Goal: Navigation & Orientation: Find specific page/section

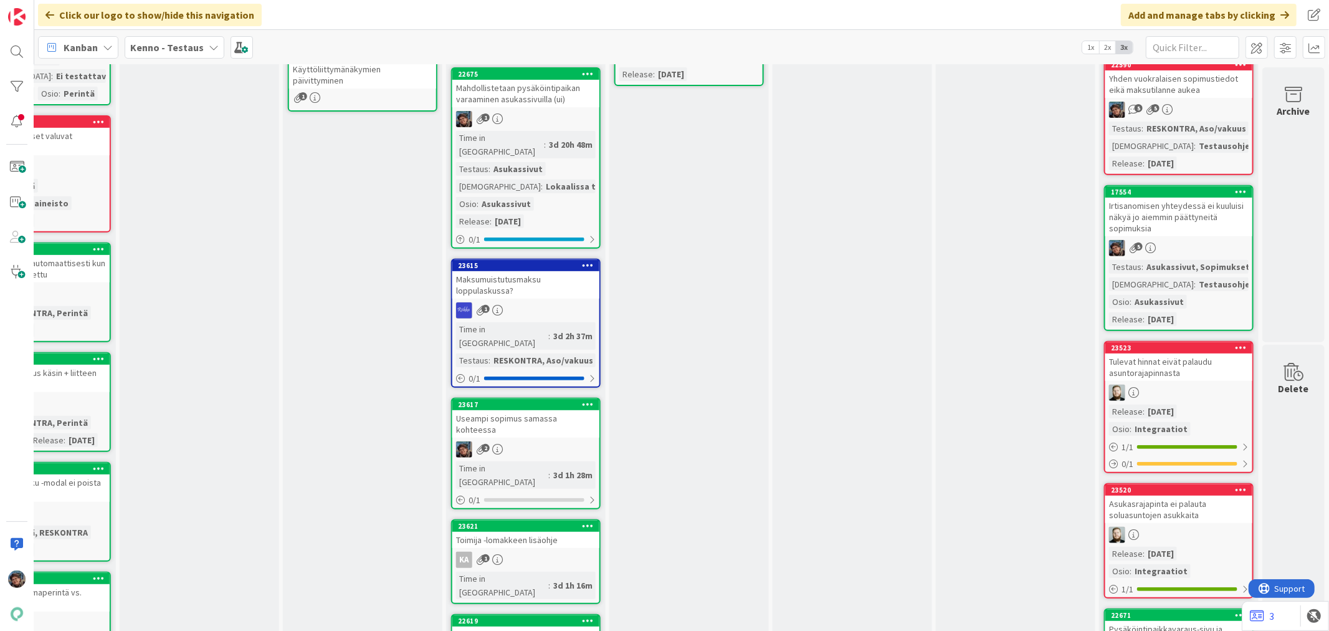
scroll to position [415, 745]
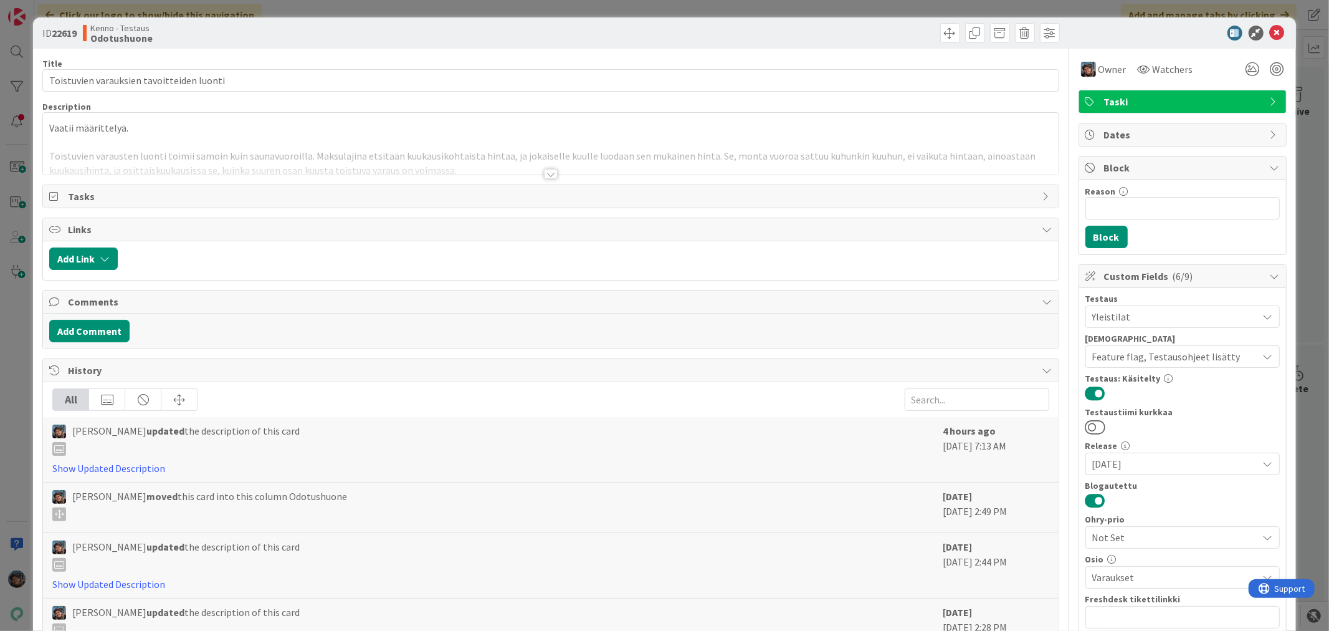
drag, startPoint x: 544, startPoint y: 173, endPoint x: 549, endPoint y: 178, distance: 7.5
click at [547, 176] on div at bounding box center [551, 174] width 14 height 10
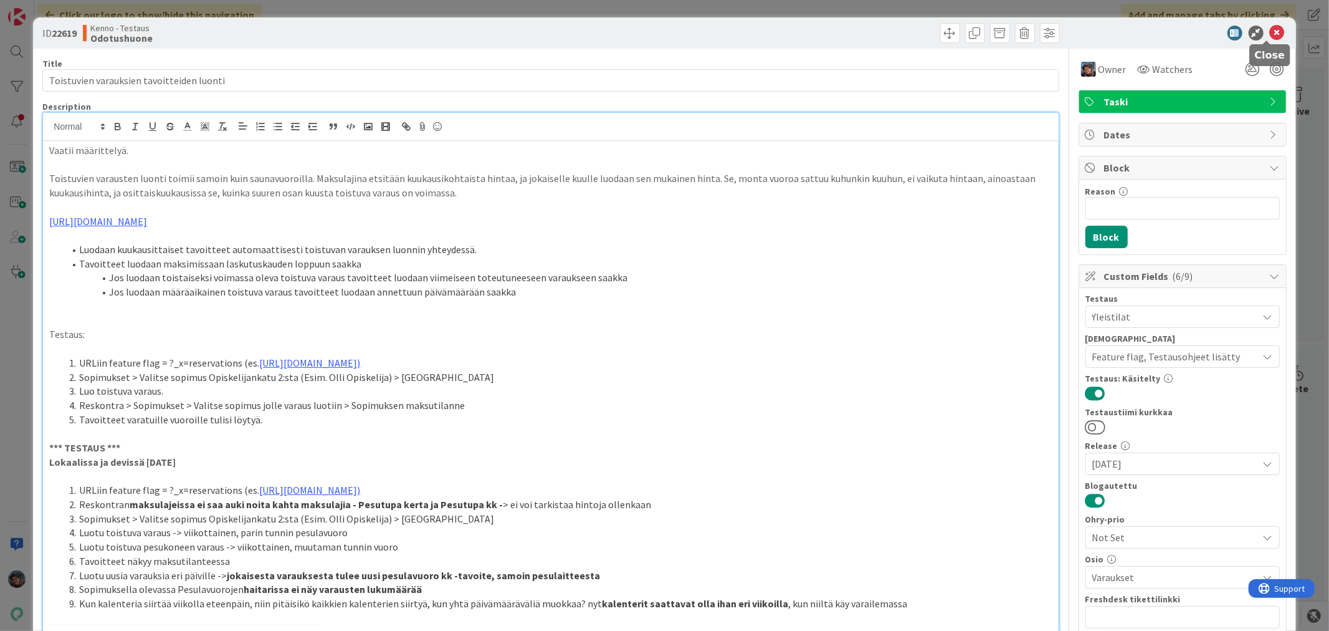
click at [1270, 30] on icon at bounding box center [1277, 33] width 15 height 15
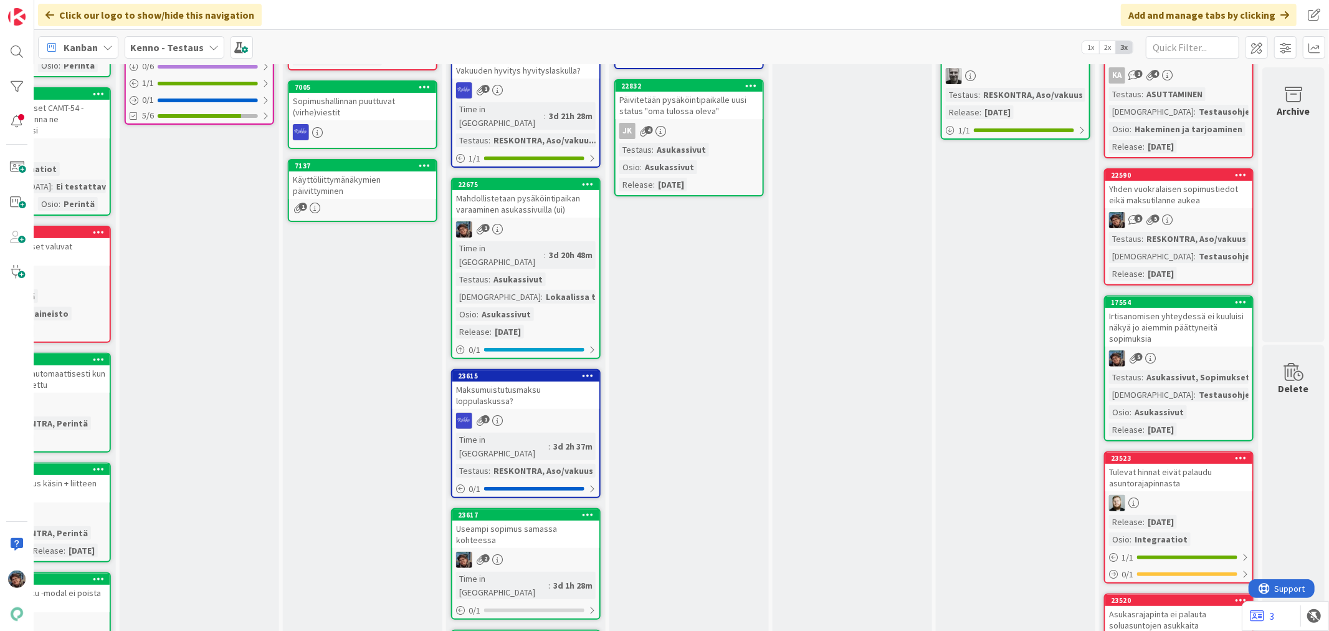
scroll to position [138, 745]
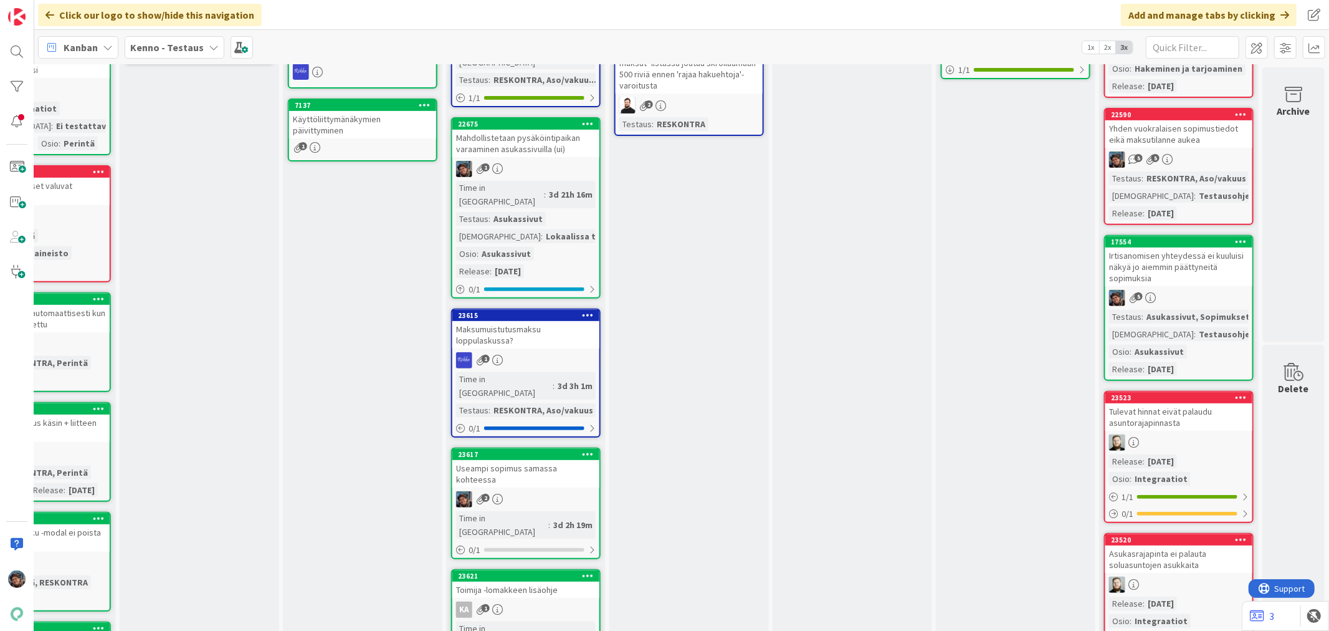
scroll to position [208, 745]
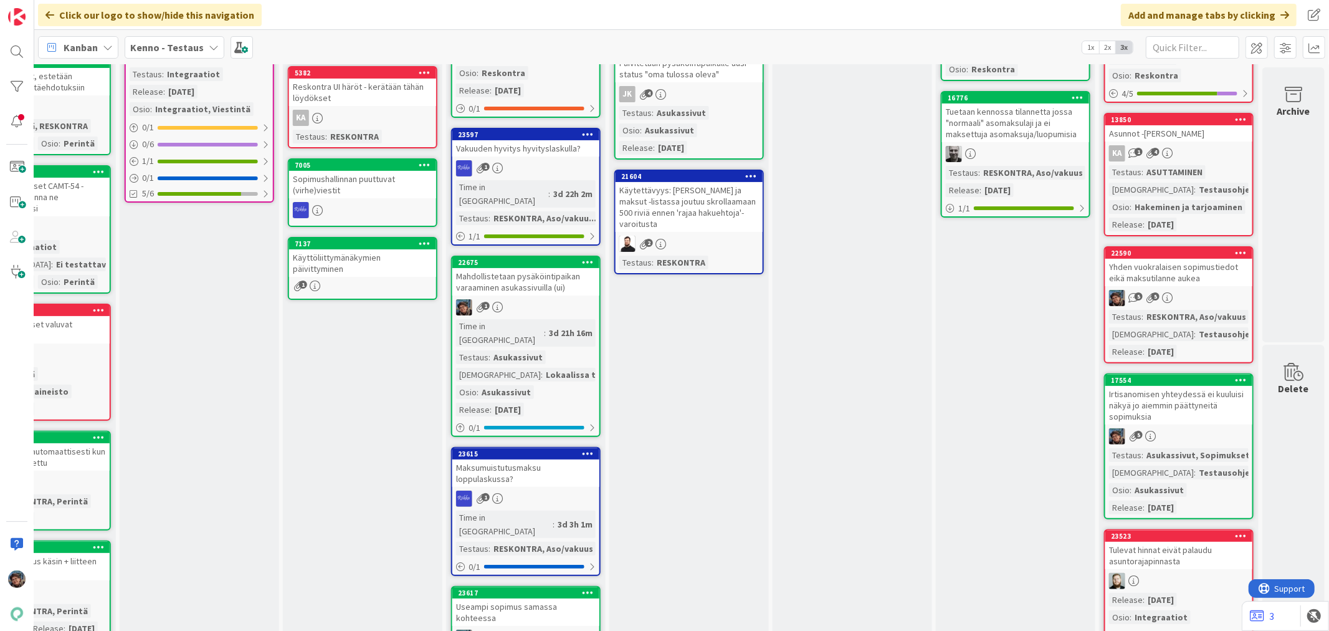
click at [183, 47] on b "Kenno - Testaus" at bounding box center [167, 47] width 74 height 12
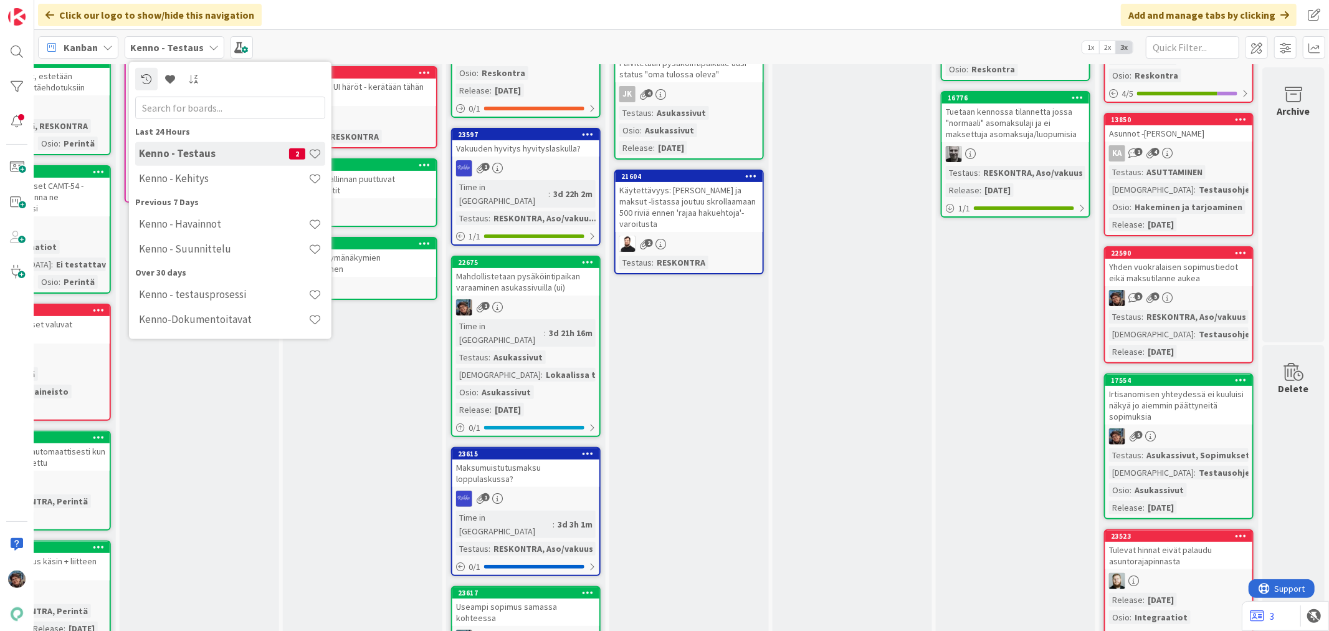
drag, startPoint x: 171, startPoint y: 183, endPoint x: 153, endPoint y: 71, distance: 113.0
click at [171, 180] on h4 "Kenno - Kehitys" at bounding box center [224, 178] width 170 height 12
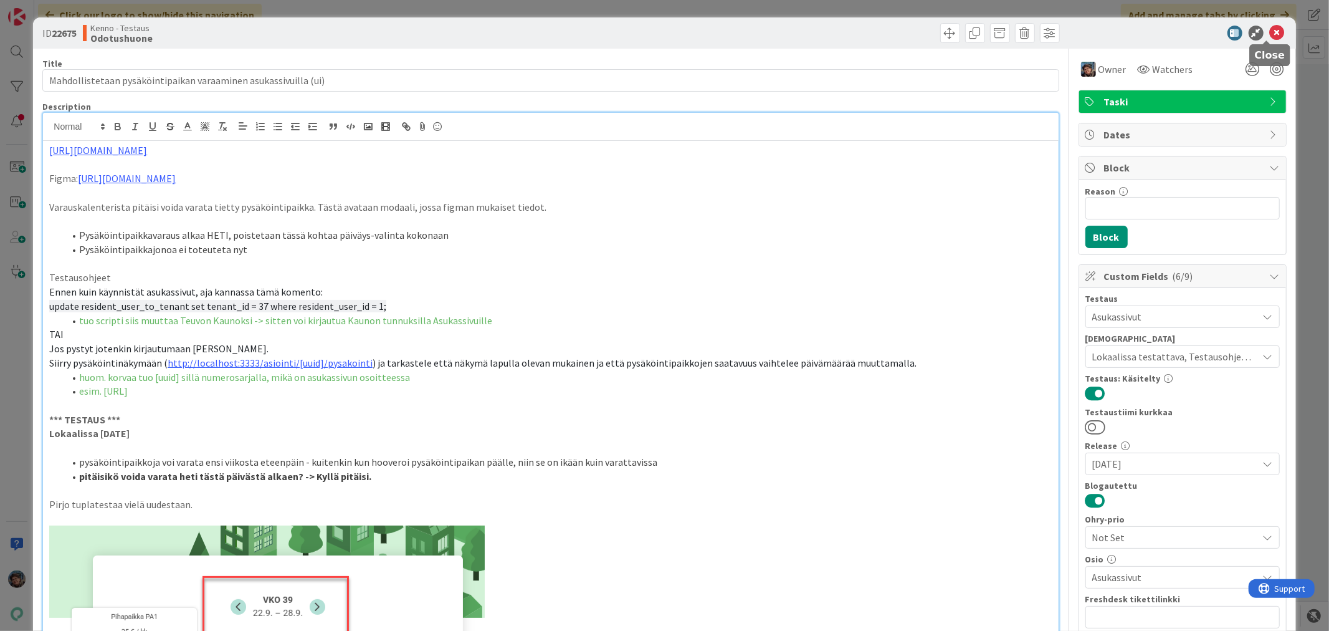
click at [1270, 33] on icon at bounding box center [1277, 33] width 15 height 15
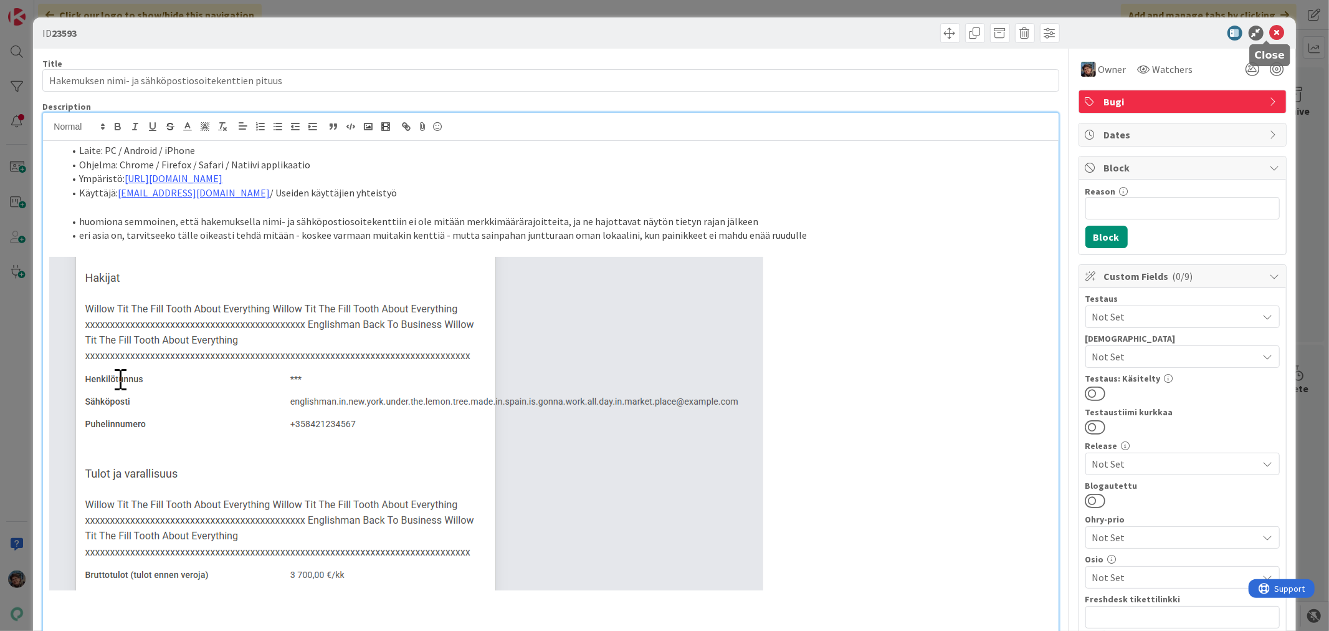
click at [1270, 27] on icon at bounding box center [1277, 33] width 15 height 15
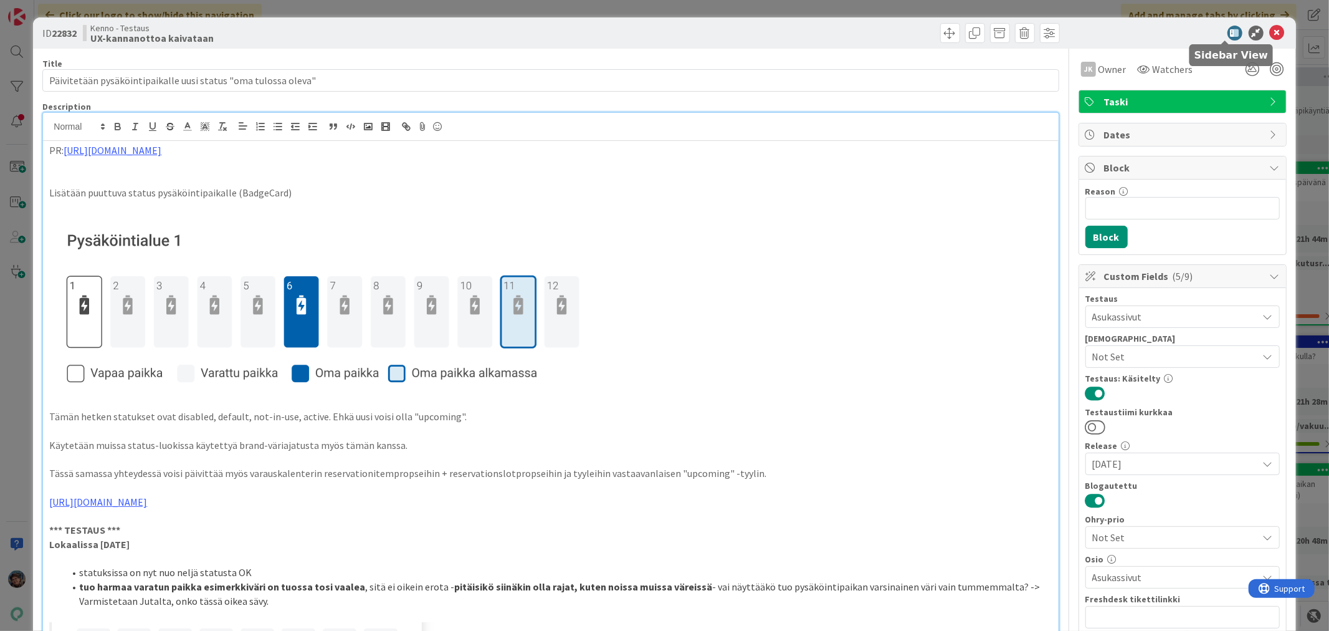
scroll to position [1038, 745]
click at [1270, 33] on icon at bounding box center [1277, 33] width 15 height 15
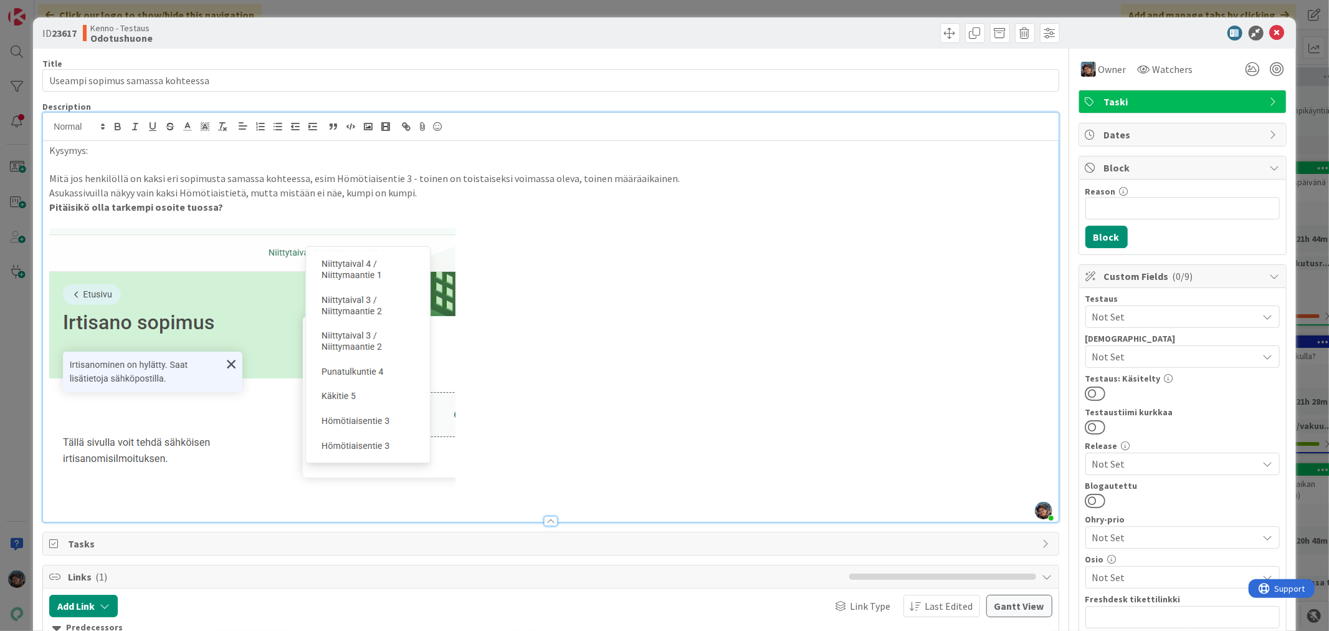
scroll to position [1523, 745]
click at [1270, 32] on icon at bounding box center [1277, 33] width 15 height 15
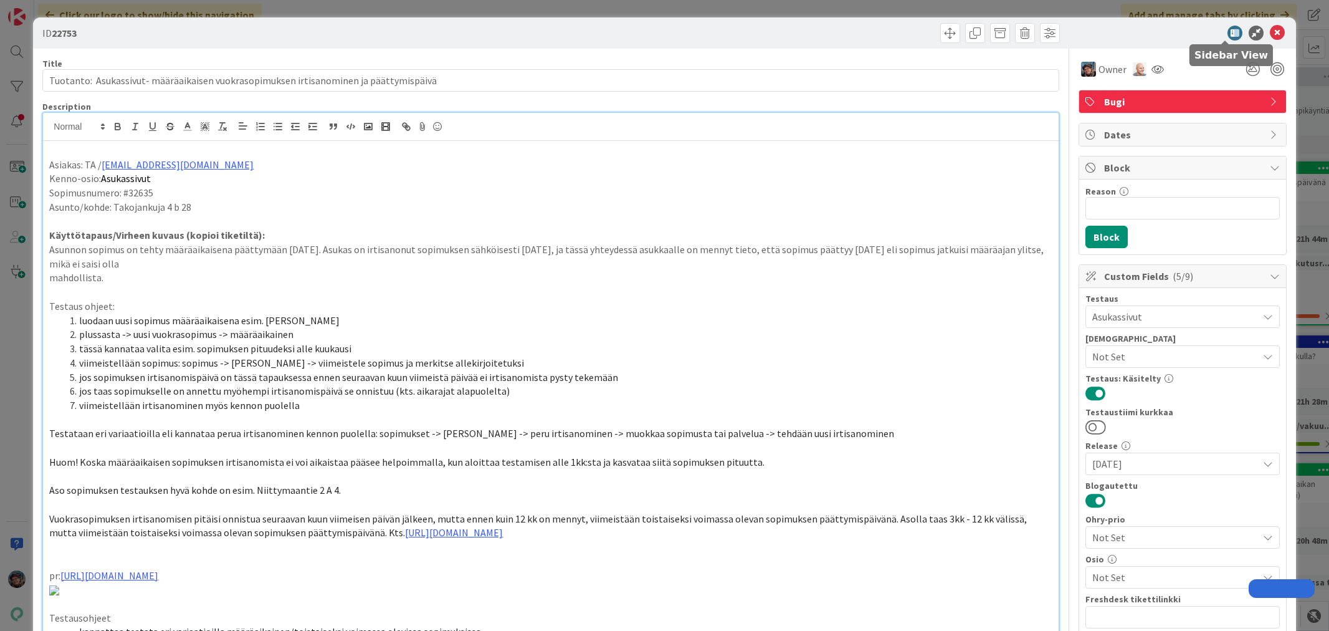
click at [1270, 29] on icon at bounding box center [1277, 33] width 15 height 15
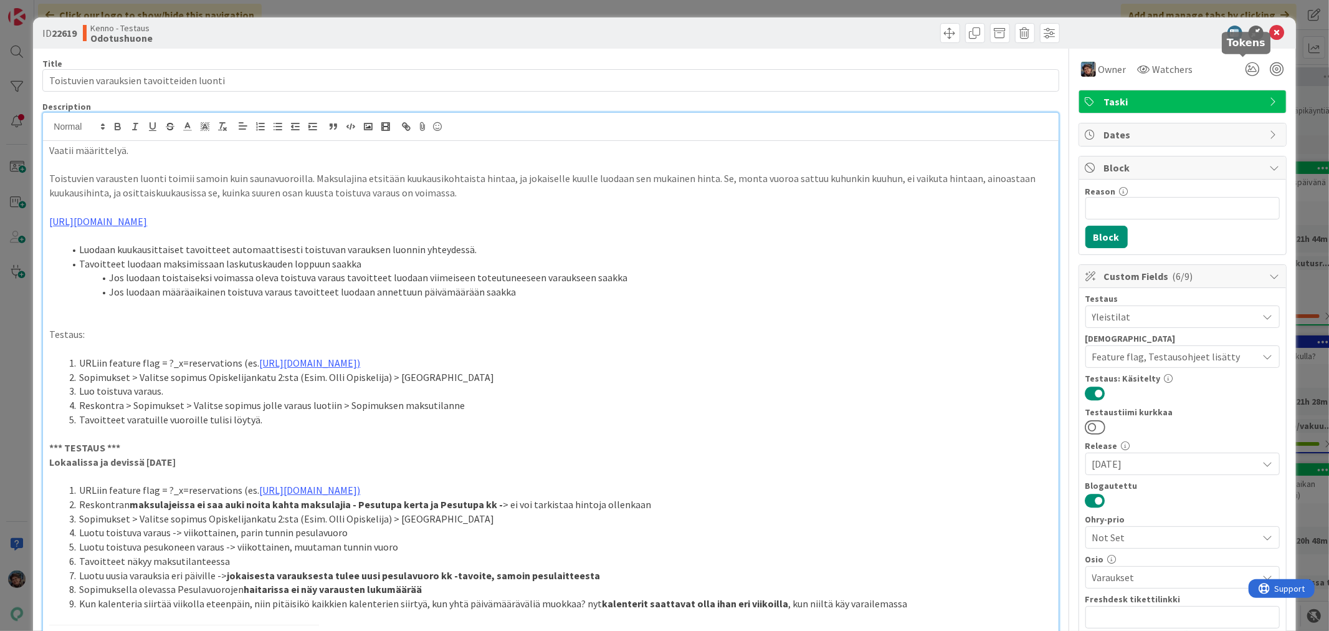
scroll to position [1800, 745]
click at [1270, 31] on icon at bounding box center [1277, 33] width 15 height 15
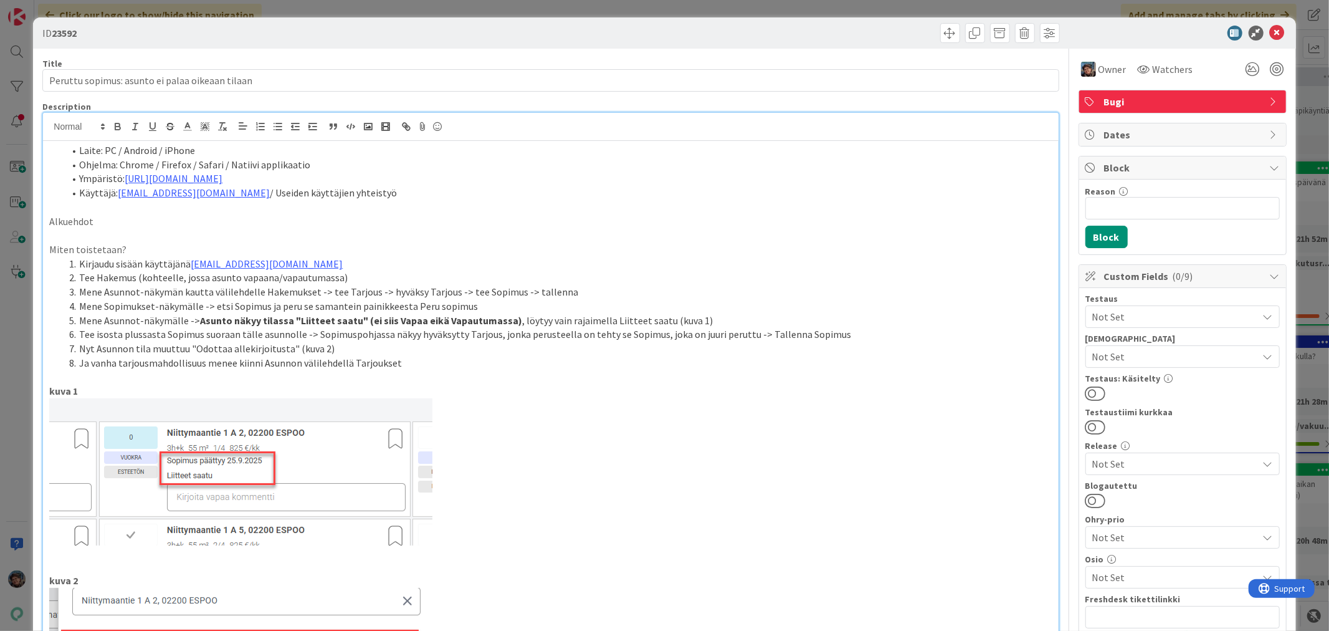
scroll to position [415, 745]
click at [1270, 36] on icon at bounding box center [1277, 33] width 15 height 15
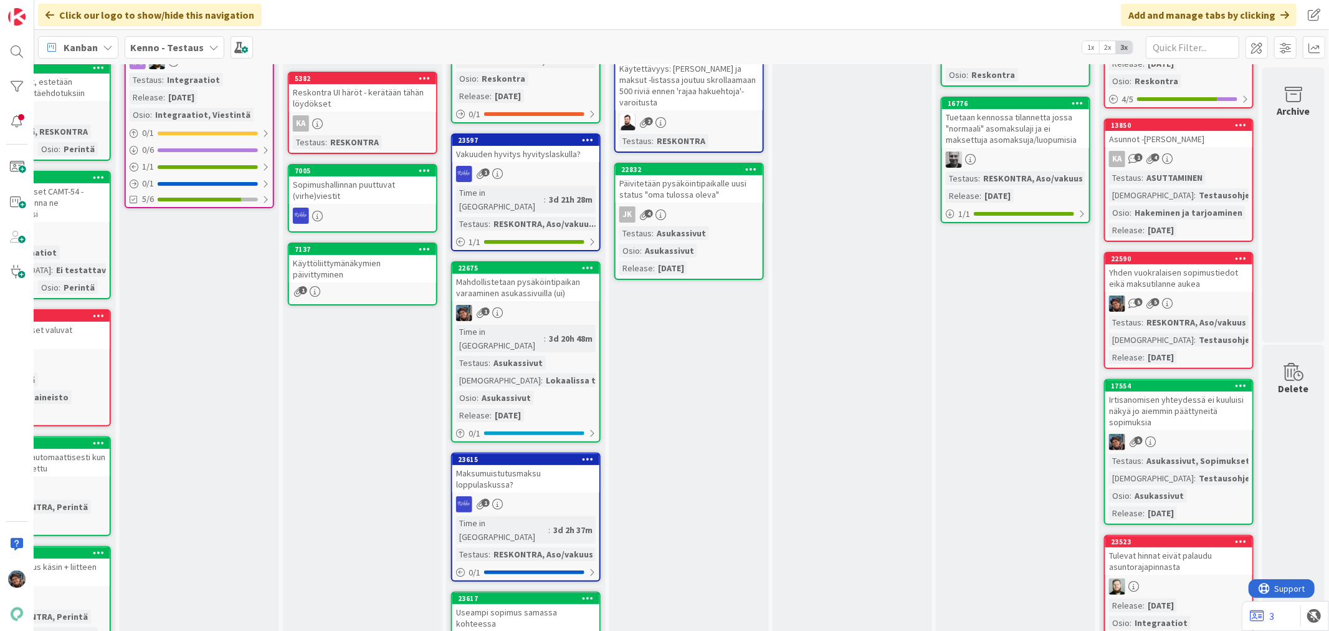
scroll to position [0, 745]
